Goal: Task Accomplishment & Management: Use online tool/utility

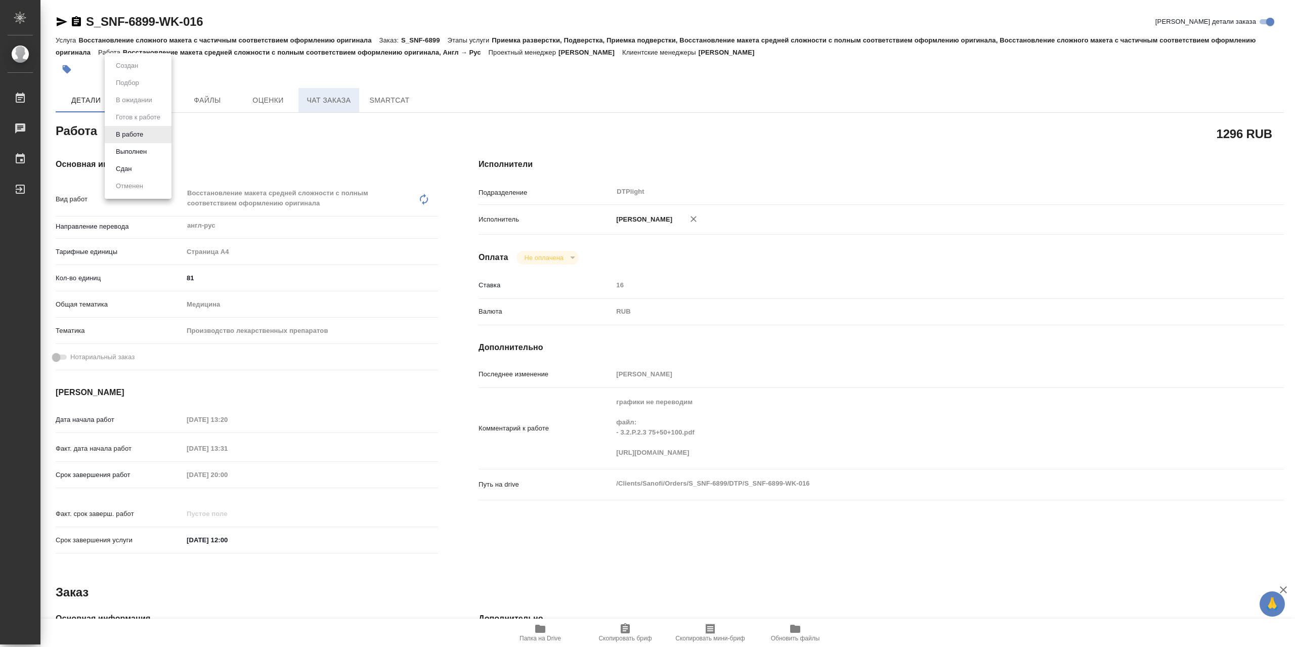
drag, startPoint x: 152, startPoint y: 151, endPoint x: 319, endPoint y: 96, distance: 175.4
click at [152, 151] on li "Выполнен" at bounding box center [138, 151] width 67 height 17
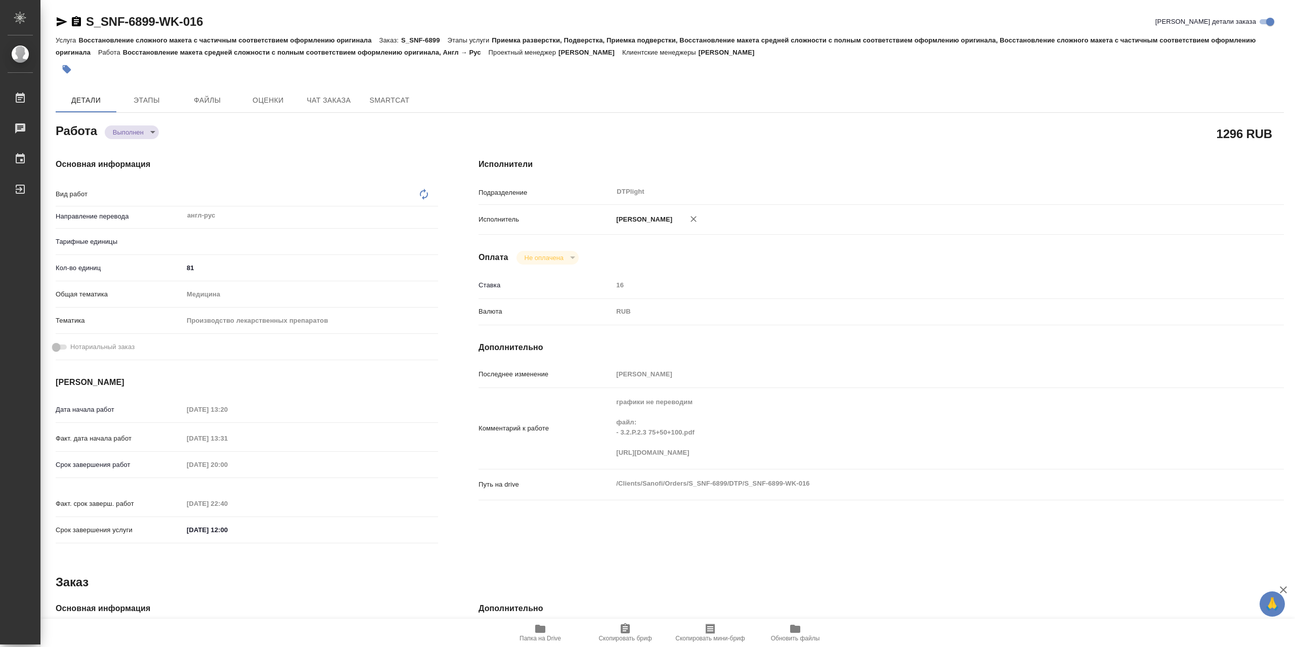
type textarea "x"
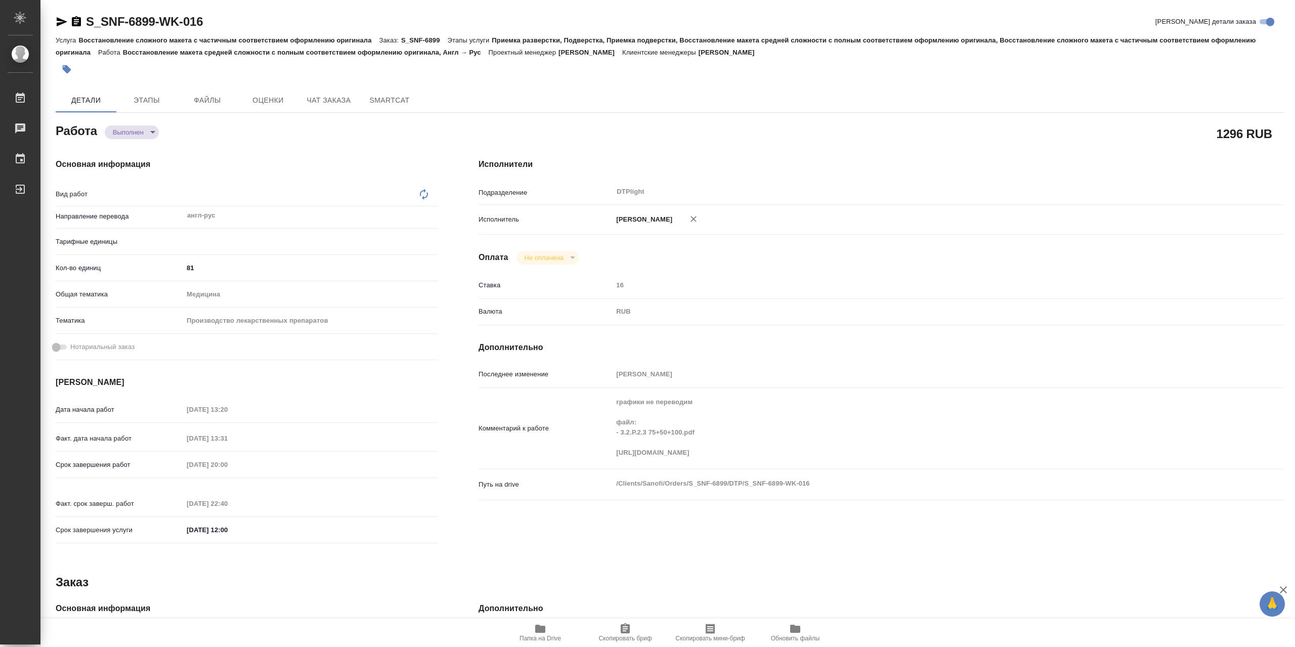
type textarea "x"
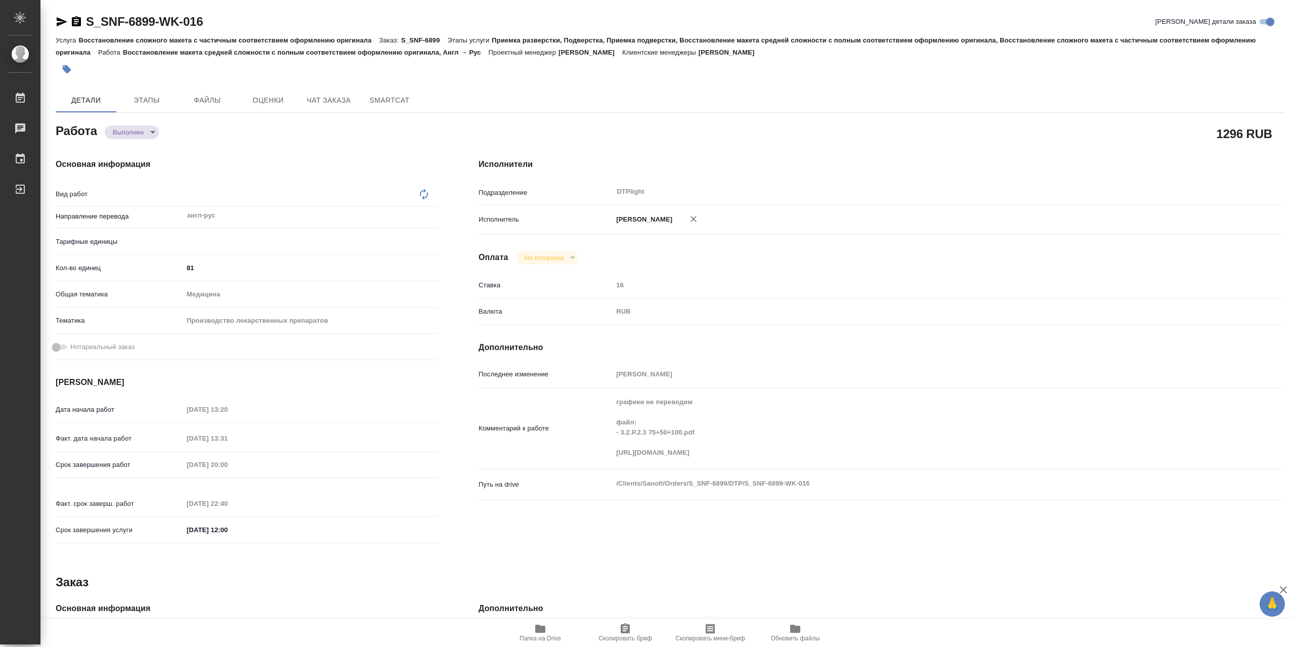
type textarea "x"
type textarea "Восстановление макета средней сложности с полным соответствием оформлению ориги…"
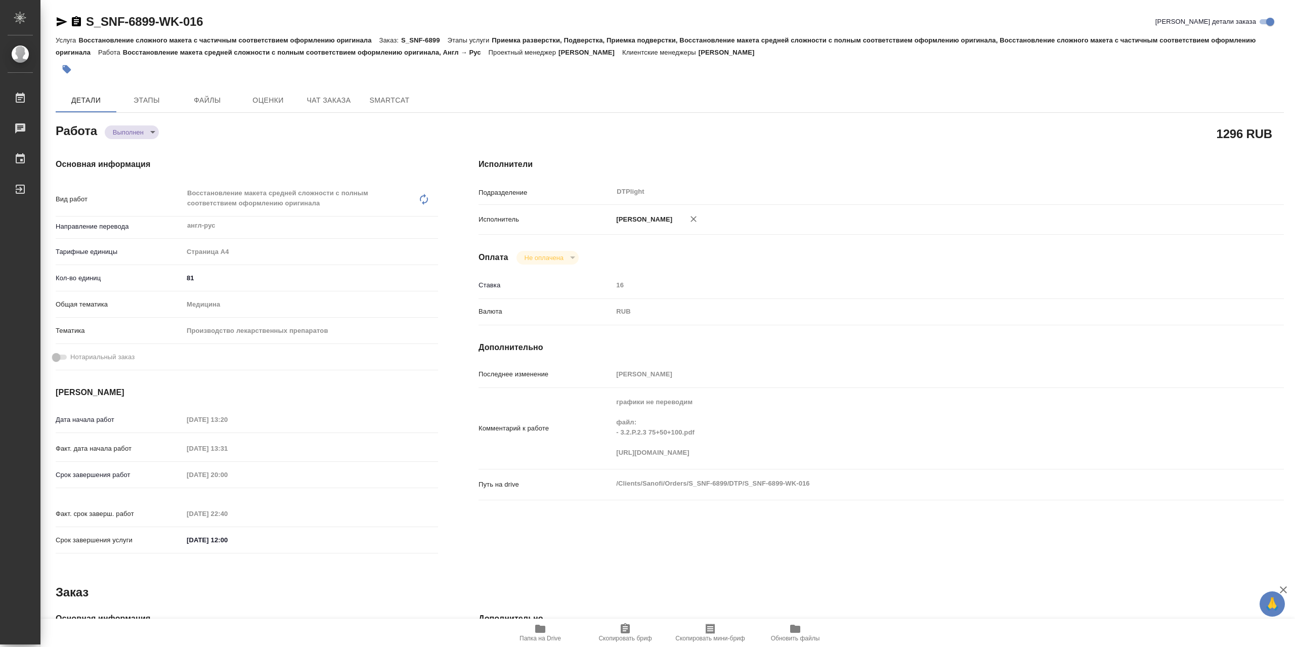
type textarea "x"
